Goal: Transaction & Acquisition: Purchase product/service

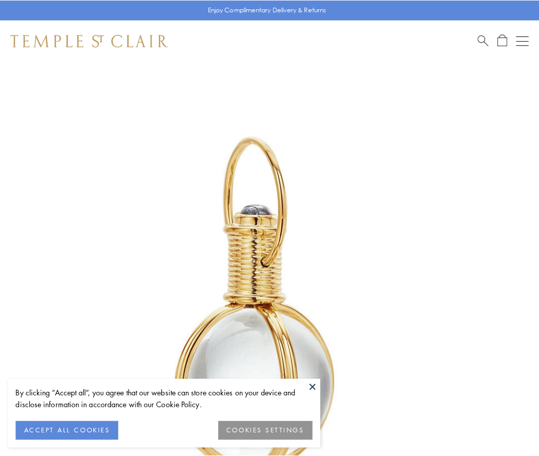
scroll to position [268, 0]
